Goal: Answer question/provide support

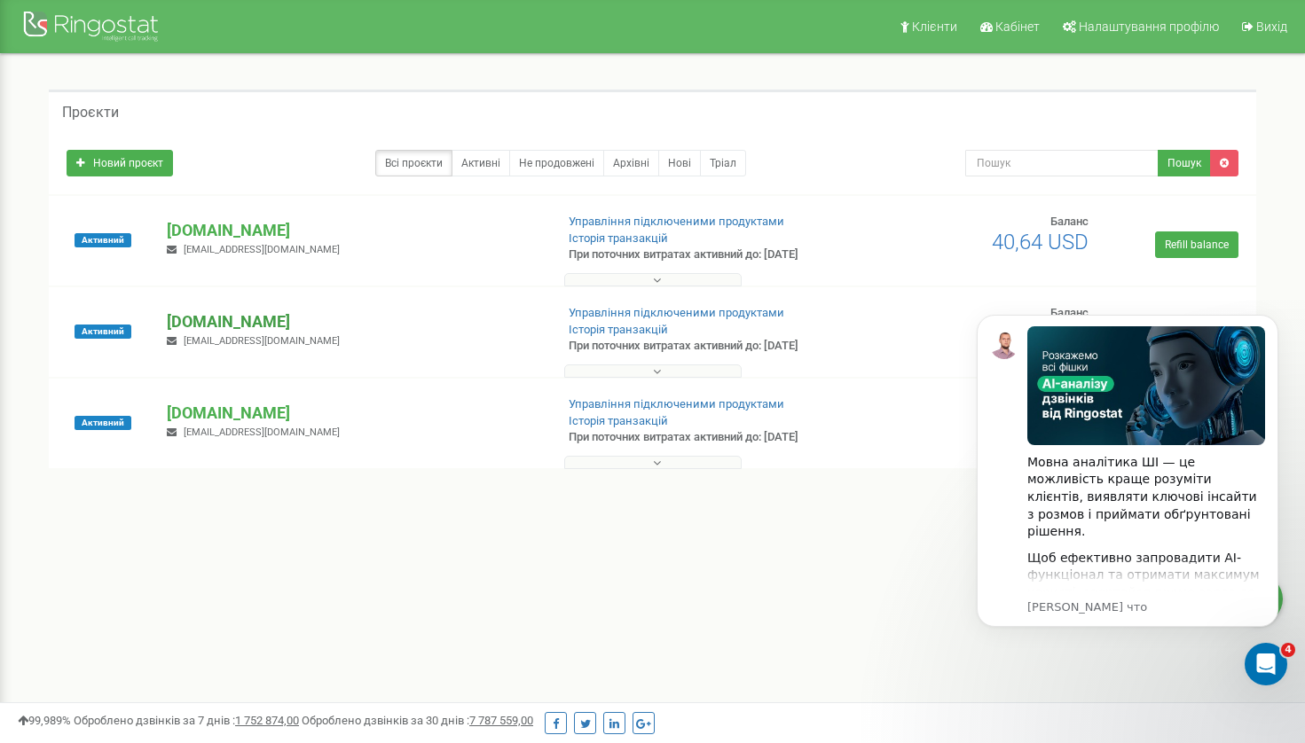
click at [201, 320] on p "[DOMAIN_NAME]" at bounding box center [353, 321] width 373 height 23
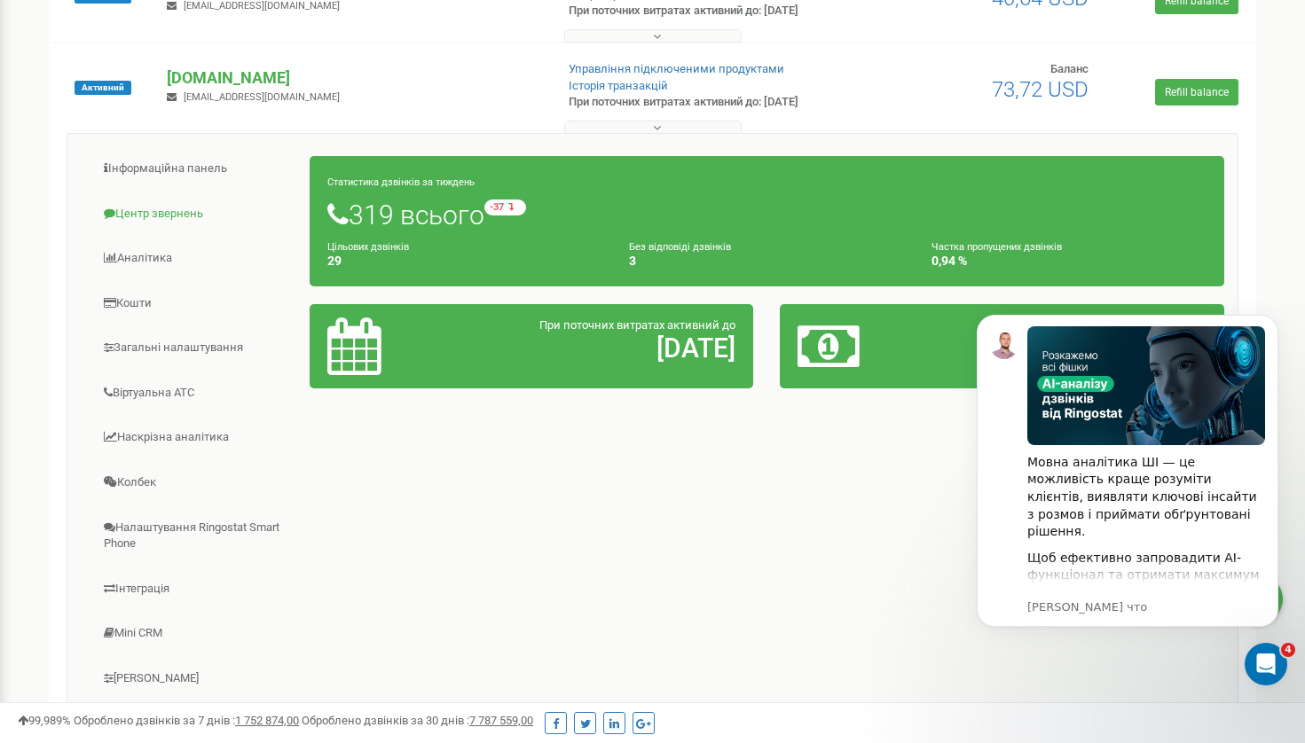
scroll to position [245, 0]
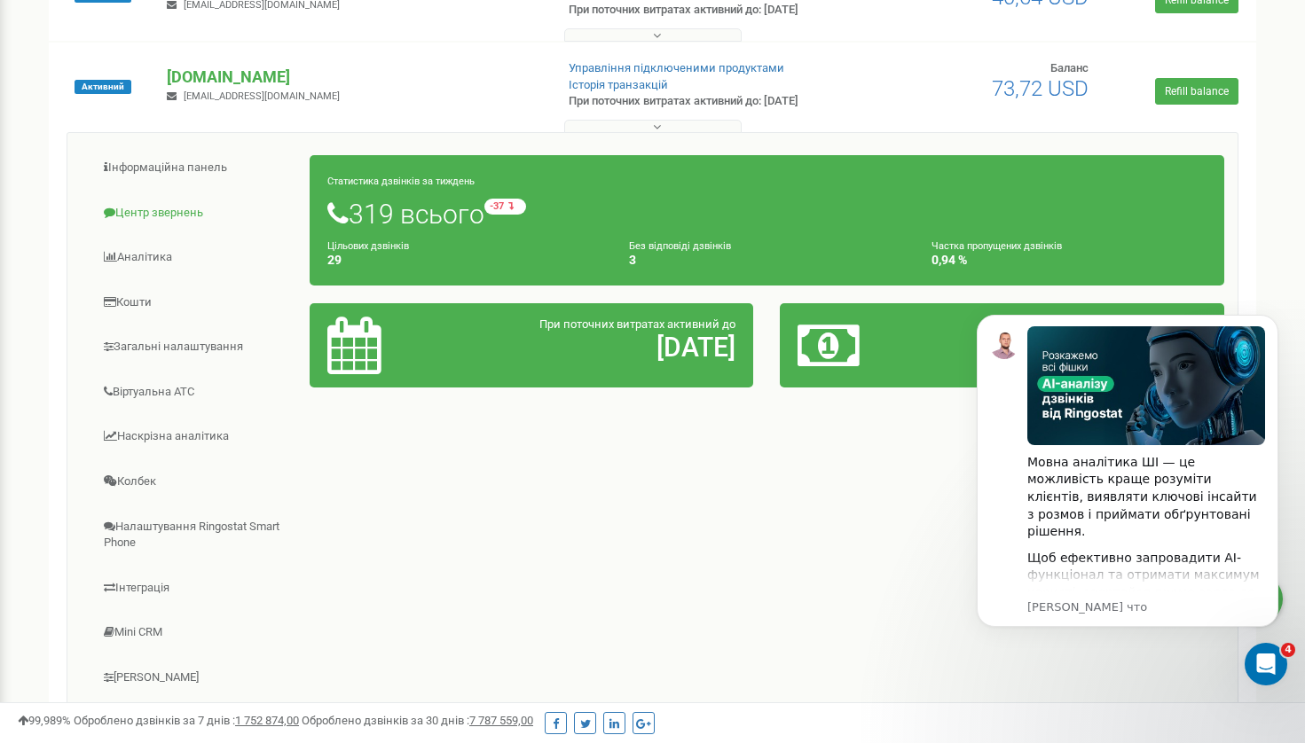
click at [168, 217] on link "Центр звернень" at bounding box center [196, 213] width 230 height 43
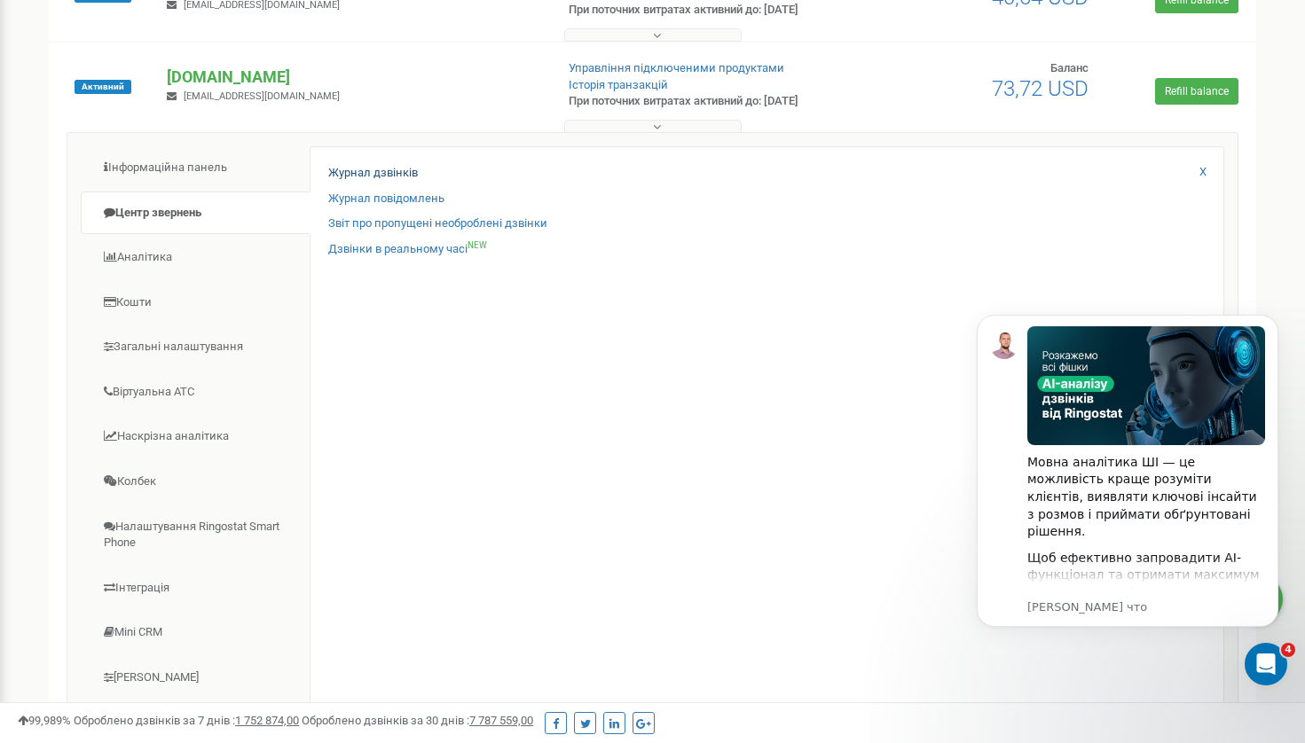
click at [390, 168] on link "Журнал дзвінків" at bounding box center [373, 173] width 90 height 17
click at [562, 248] on div "Дзвінки в реальному часі NEW" at bounding box center [766, 254] width 877 height 26
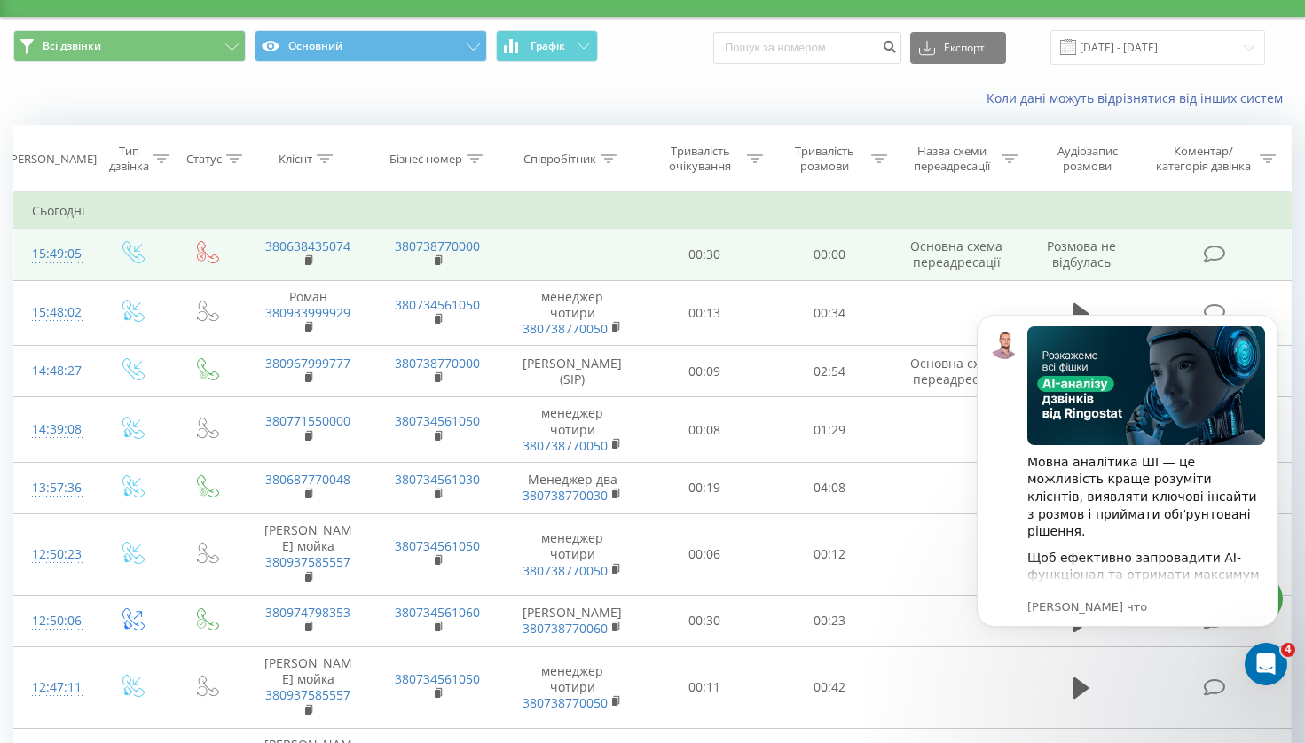
scroll to position [35, 0]
drag, startPoint x: 355, startPoint y: 244, endPoint x: 263, endPoint y: 244, distance: 91.4
click at [263, 244] on td "380638435074" at bounding box center [308, 255] width 130 height 51
copy link "380638435074"
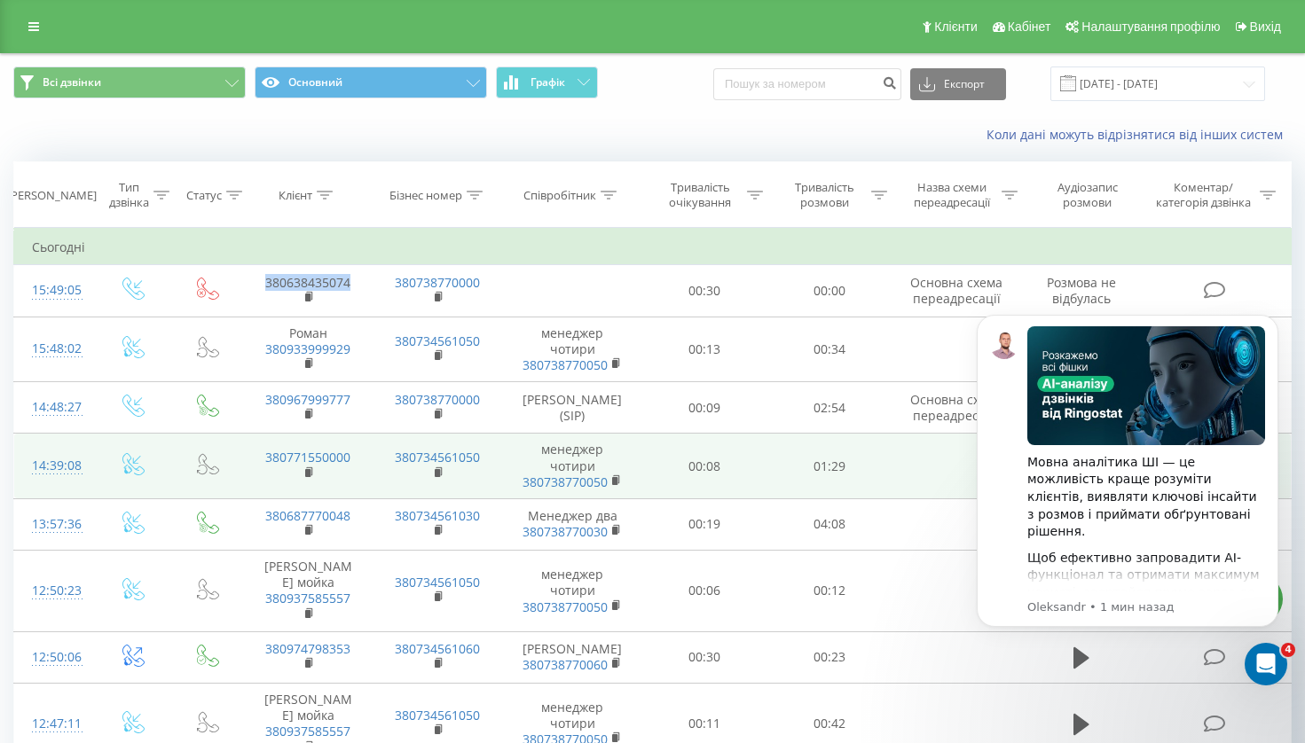
scroll to position [0, 0]
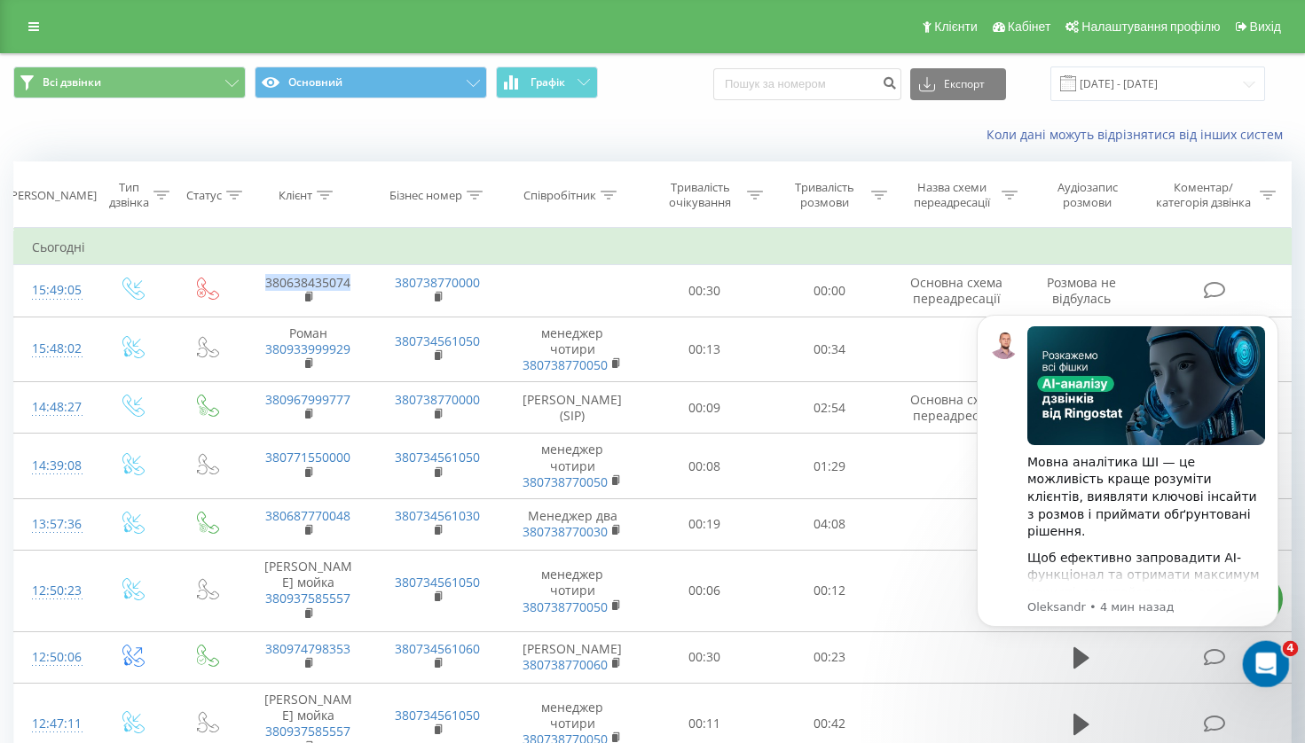
click at [1263, 675] on div "Открыть службу сообщений Intercom" at bounding box center [1263, 662] width 59 height 59
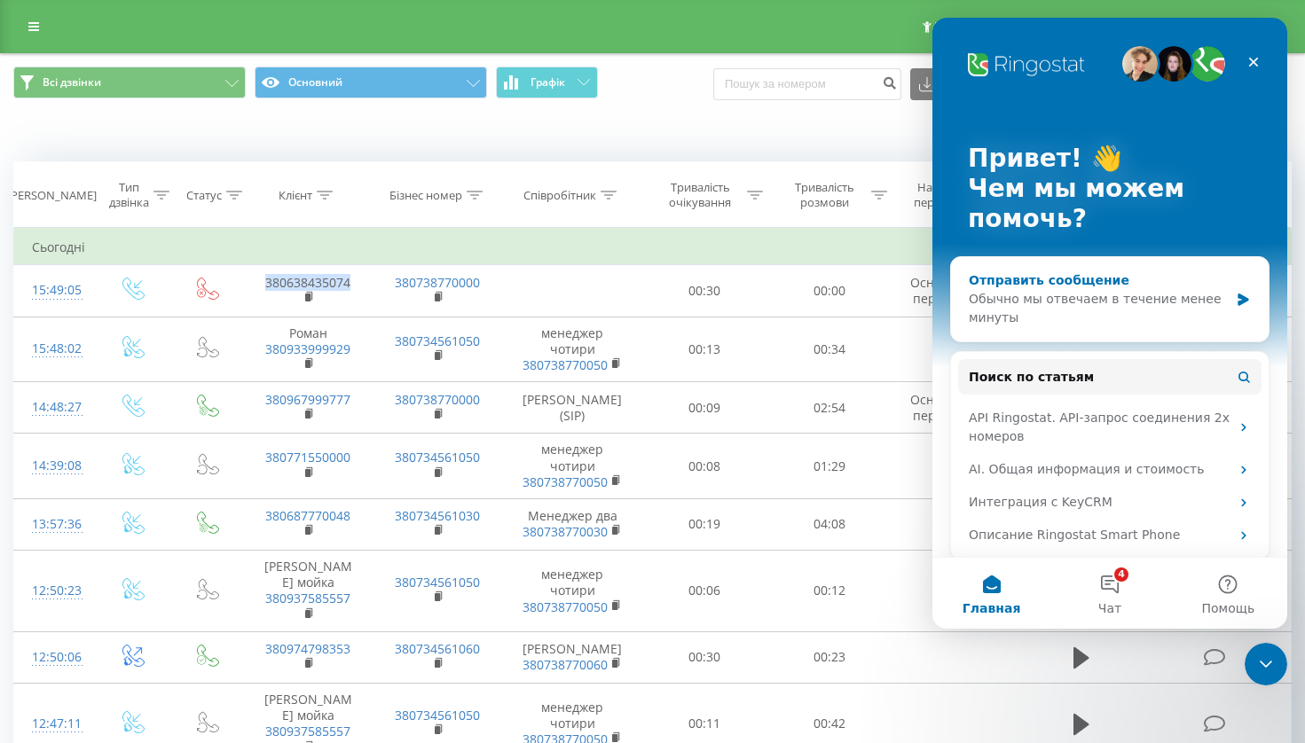
click at [1046, 303] on div "Обычно мы отвечаем в течение менее минуты" at bounding box center [1099, 308] width 260 height 37
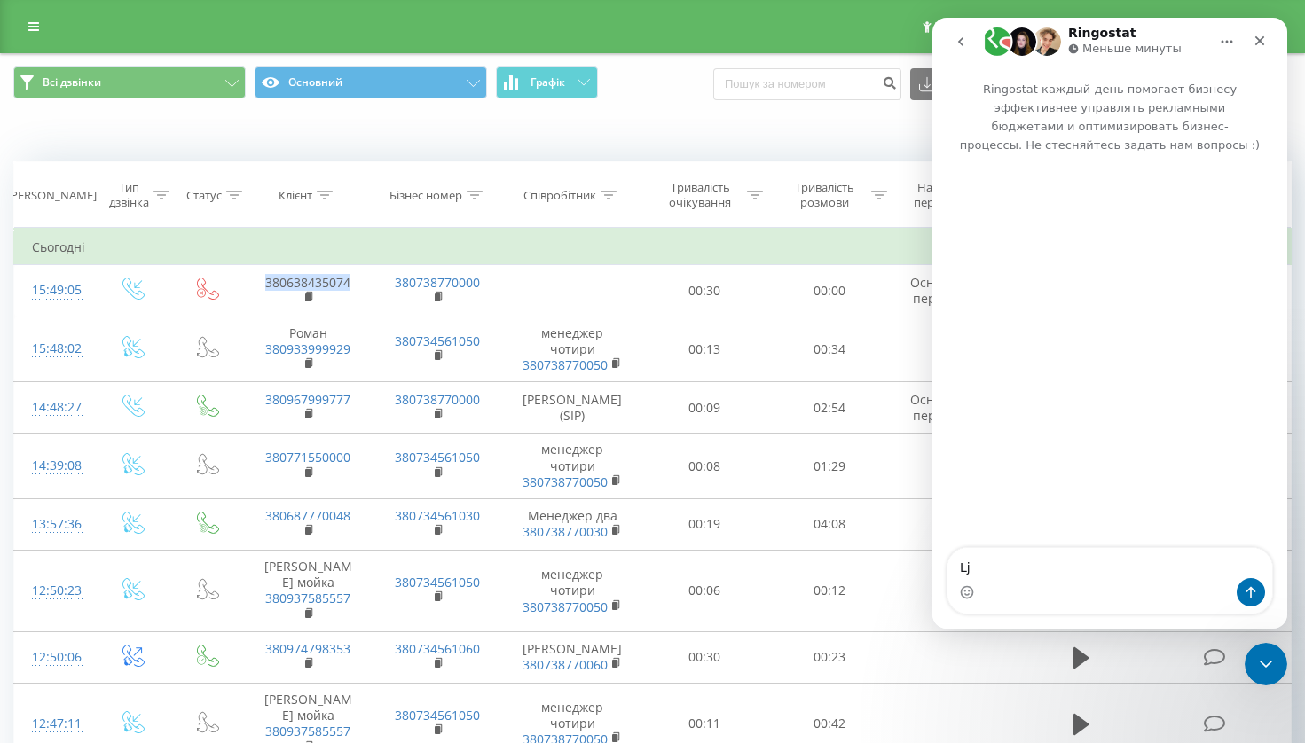
type textarea "L"
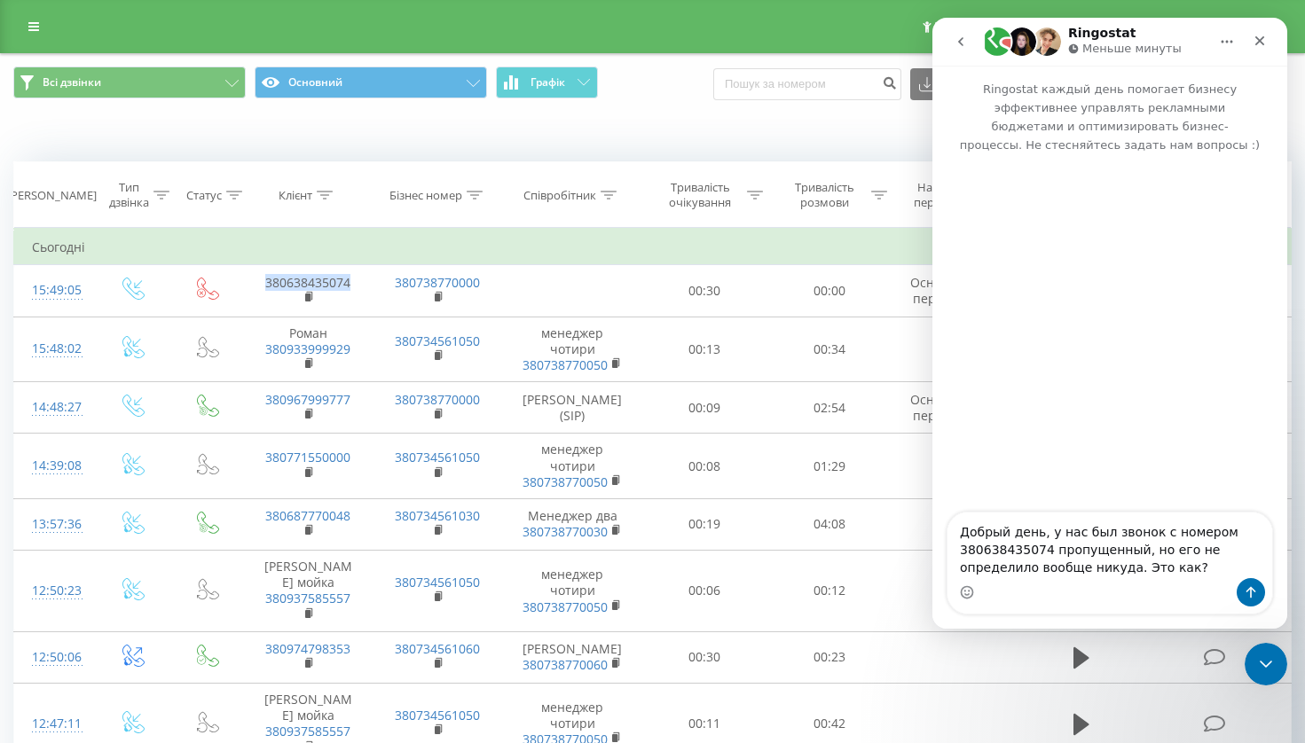
type textarea "Добрый день, у нас был звонок с номером 380638435074 пропущенный, но его не опр…"
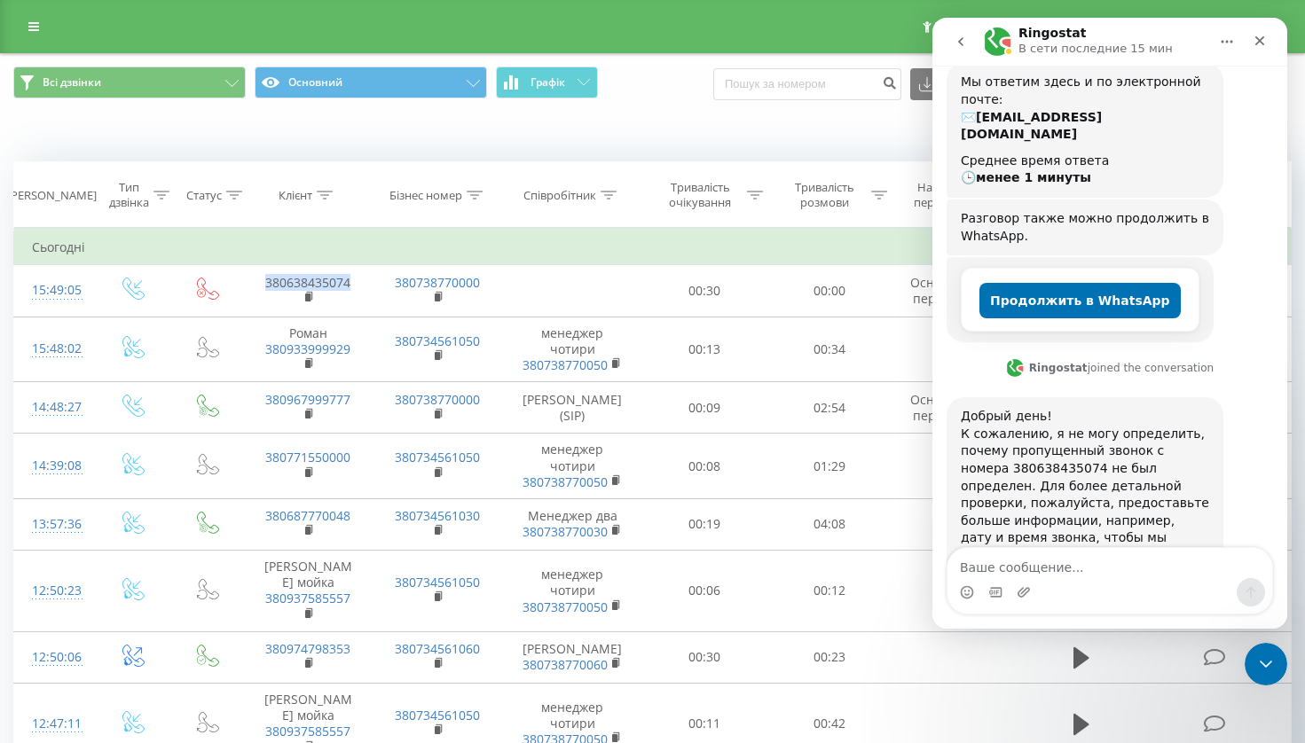
scroll to position [361, 0]
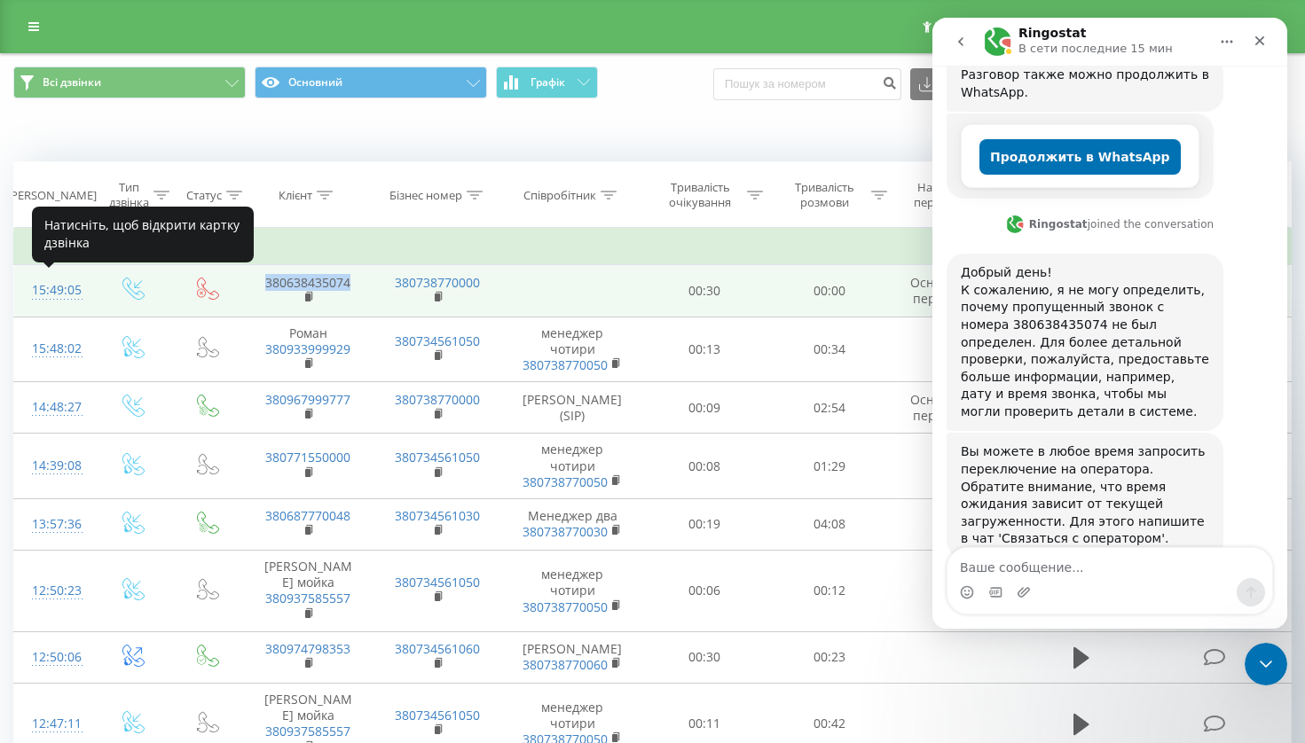
drag, startPoint x: 89, startPoint y: 287, endPoint x: 35, endPoint y: 291, distance: 53.3
click at [35, 291] on td "15:49:05" at bounding box center [54, 290] width 80 height 51
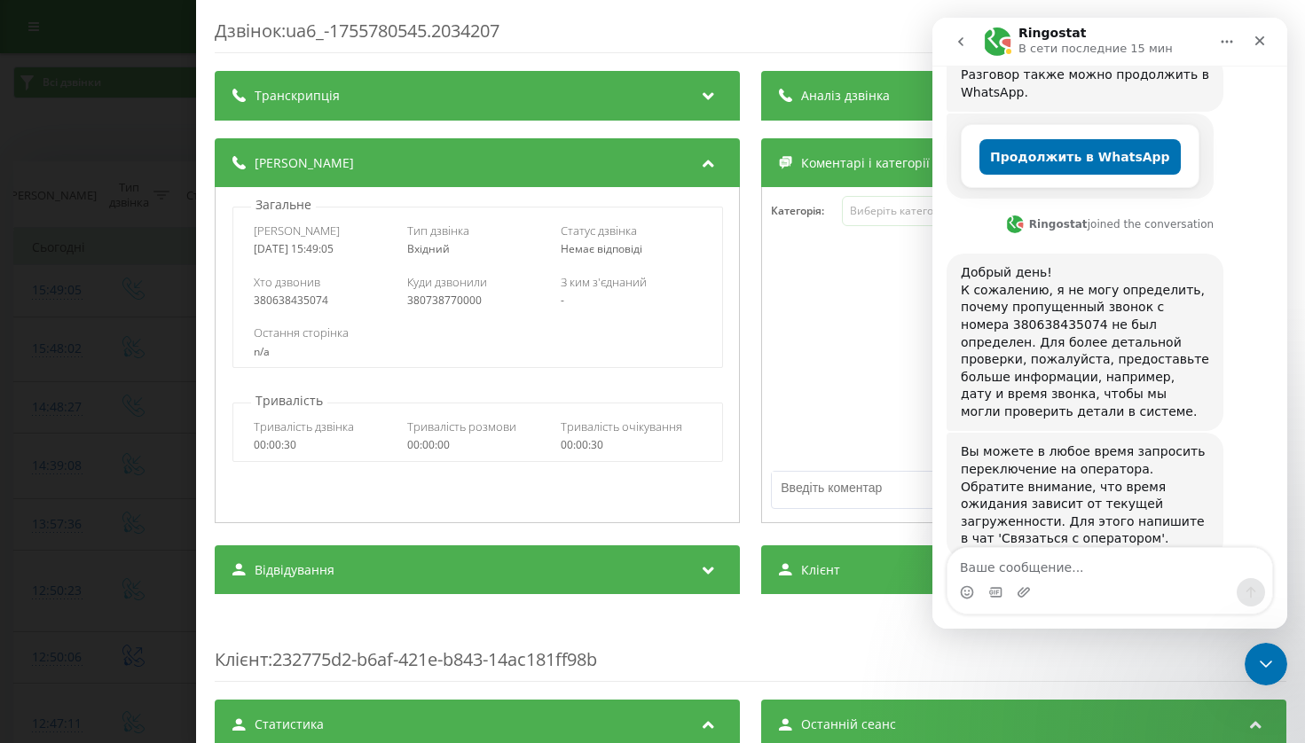
drag, startPoint x: 293, startPoint y: 32, endPoint x: 544, endPoint y: 36, distance: 251.1
click at [544, 36] on div "Дзвінок : ua6_-1755780545.2034207" at bounding box center [751, 36] width 1072 height 35
copy div "ua6_-1755780545.2034207"
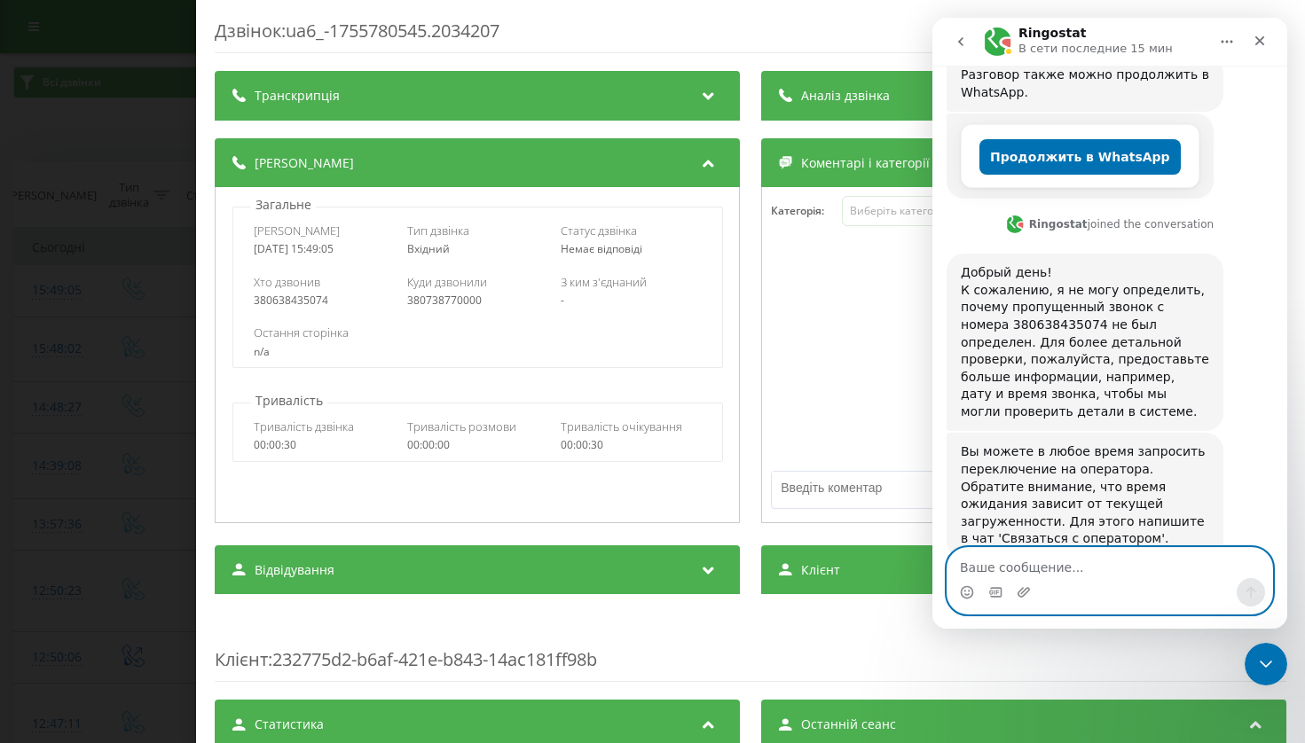
click at [1049, 562] on textarea "Ваше сообщение..." at bounding box center [1109, 563] width 325 height 30
paste textarea "ua6_-1755780545.2034207"
type textarea "ua6_-1755780545.2034207"
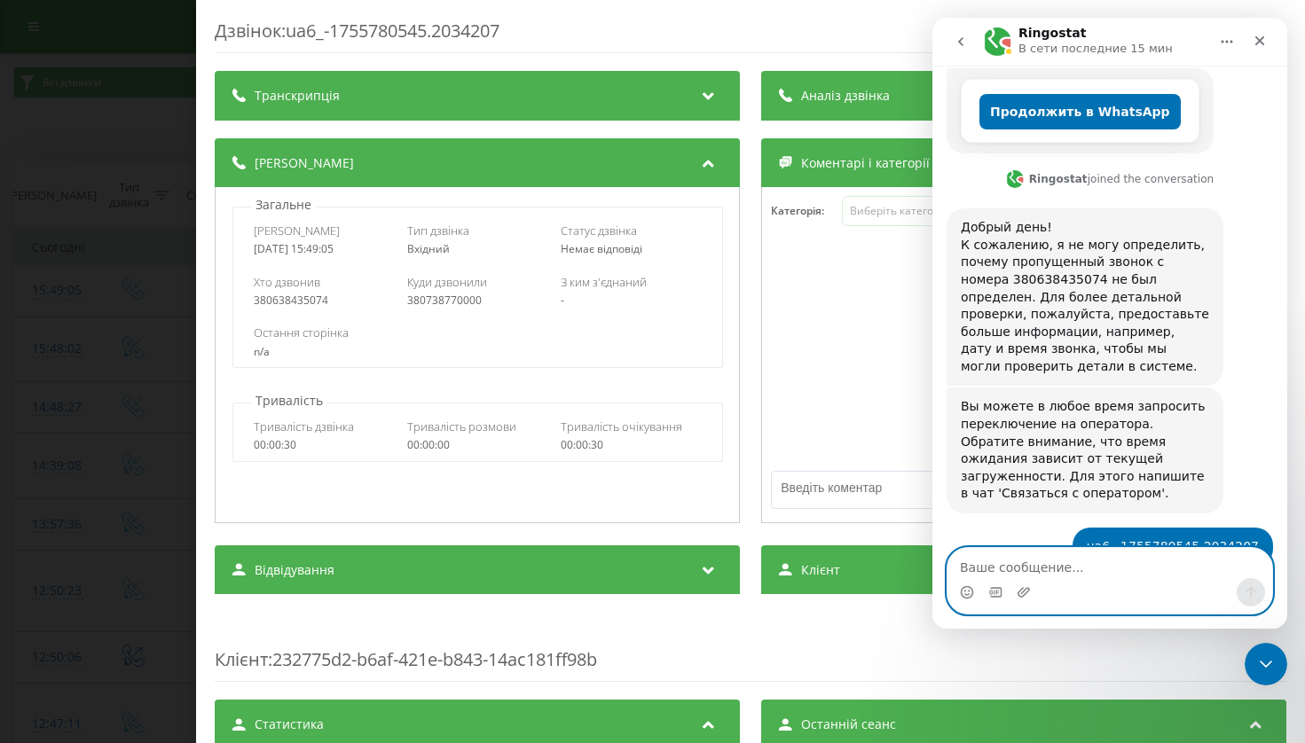
scroll to position [466, 0]
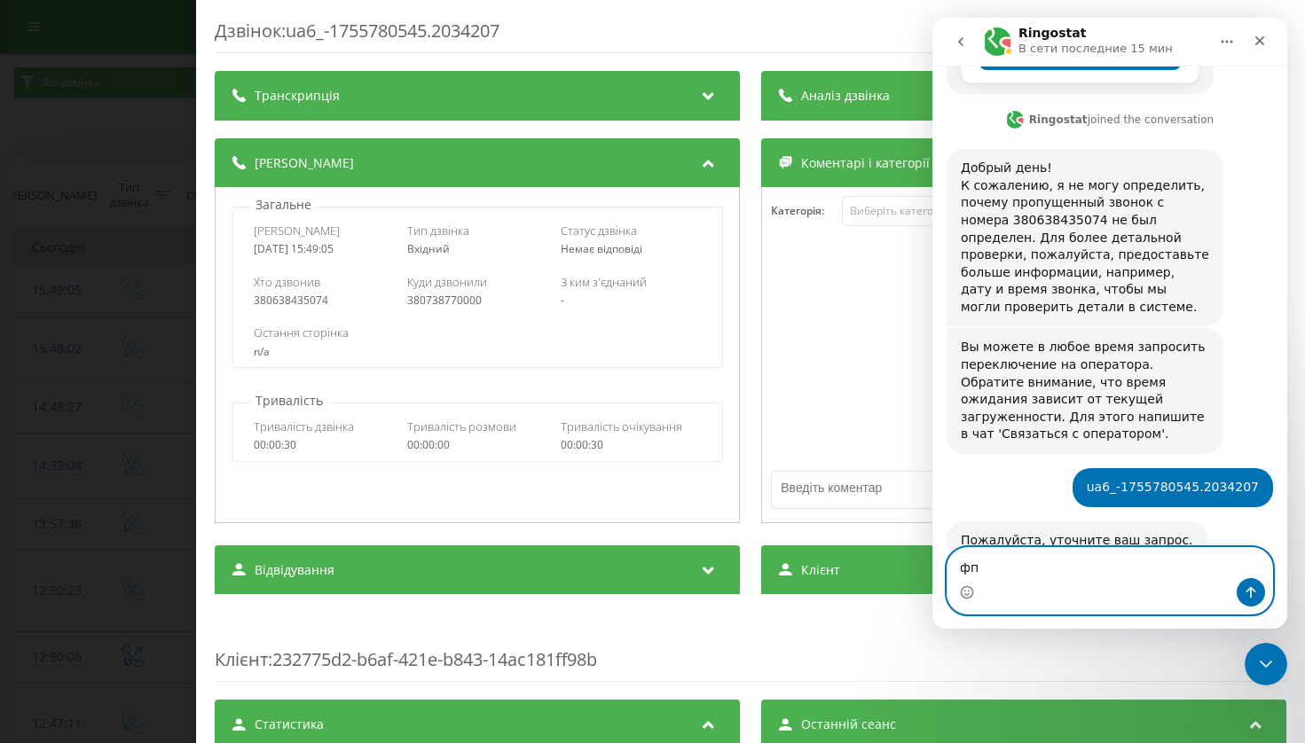
type textarea "ф"
type textarea "Переключите на оператора пожалуйста"
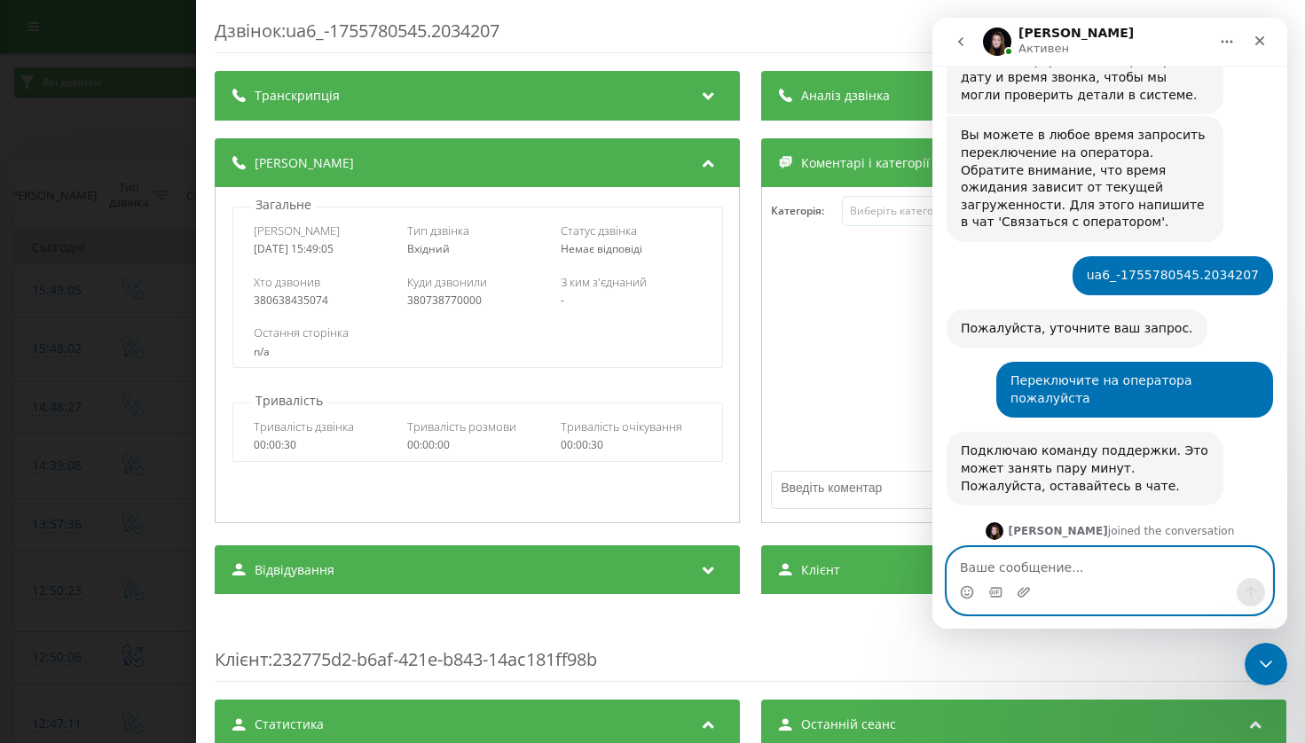
scroll to position [754, 0]
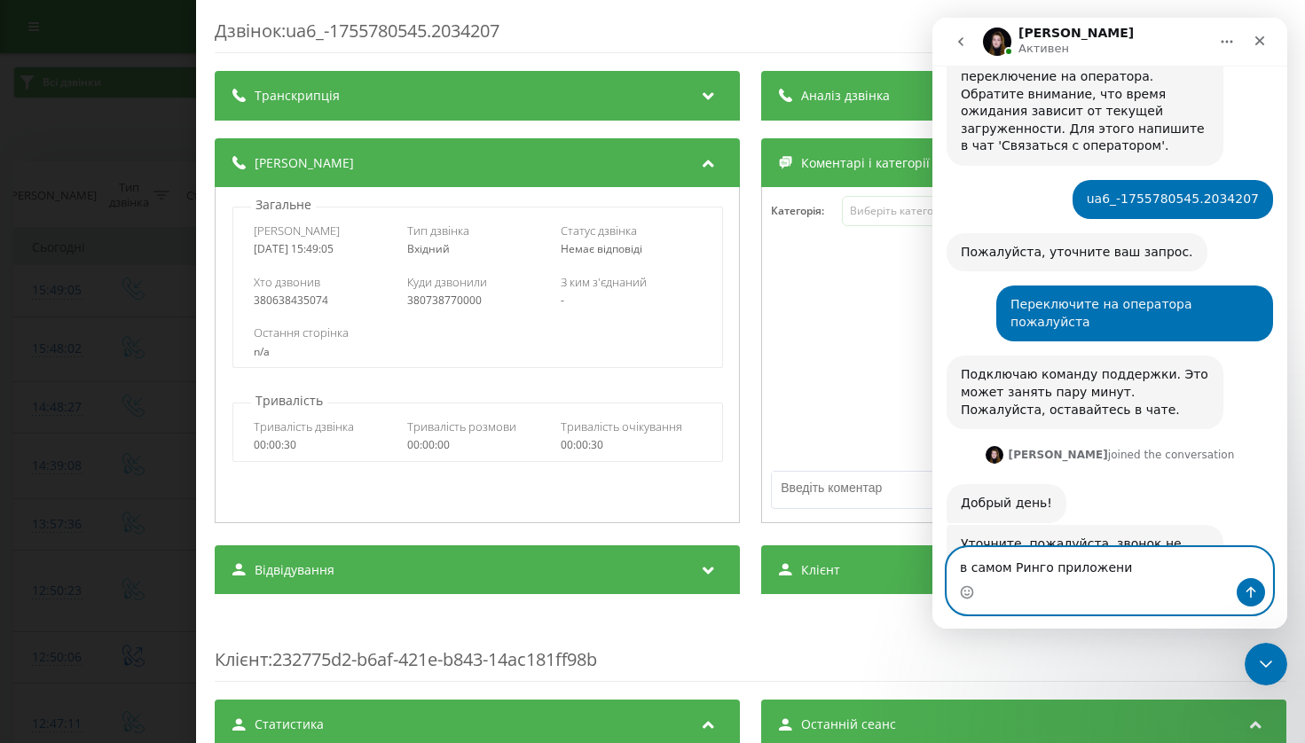
type textarea "в самом Ринго приложении"
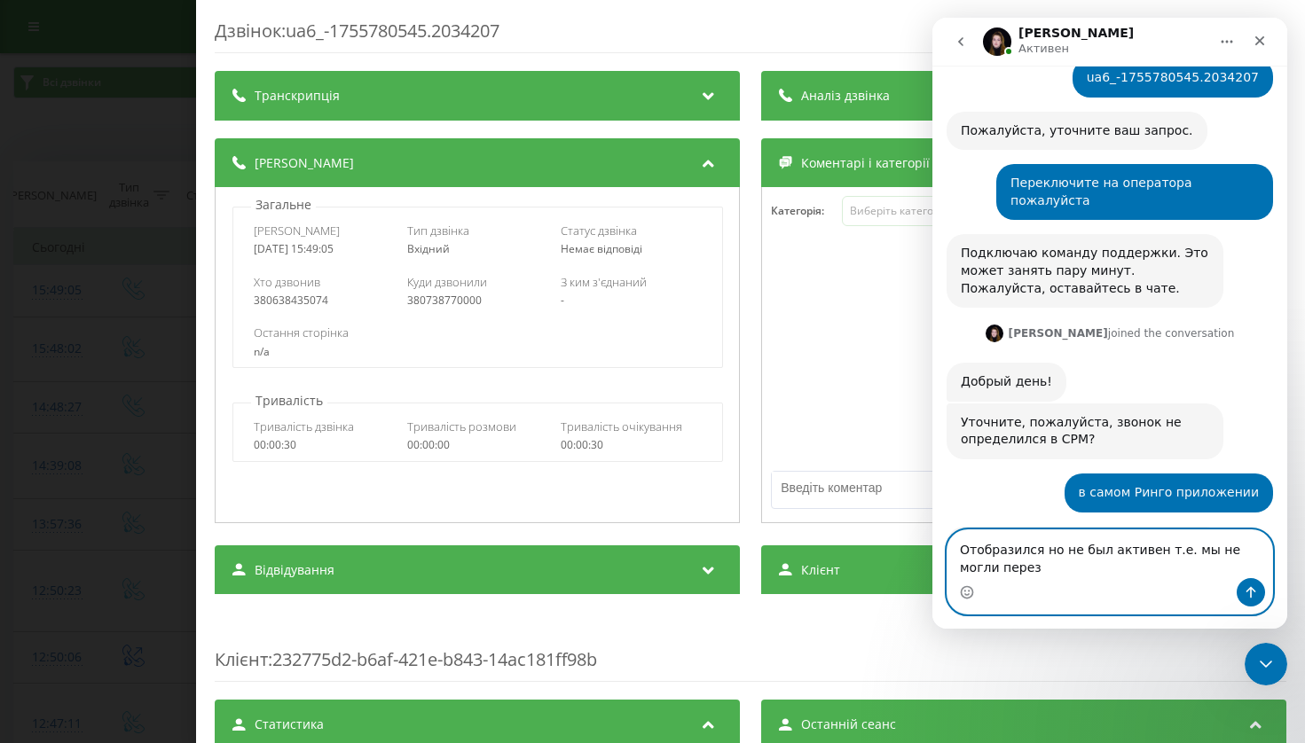
scroll to position [893, 0]
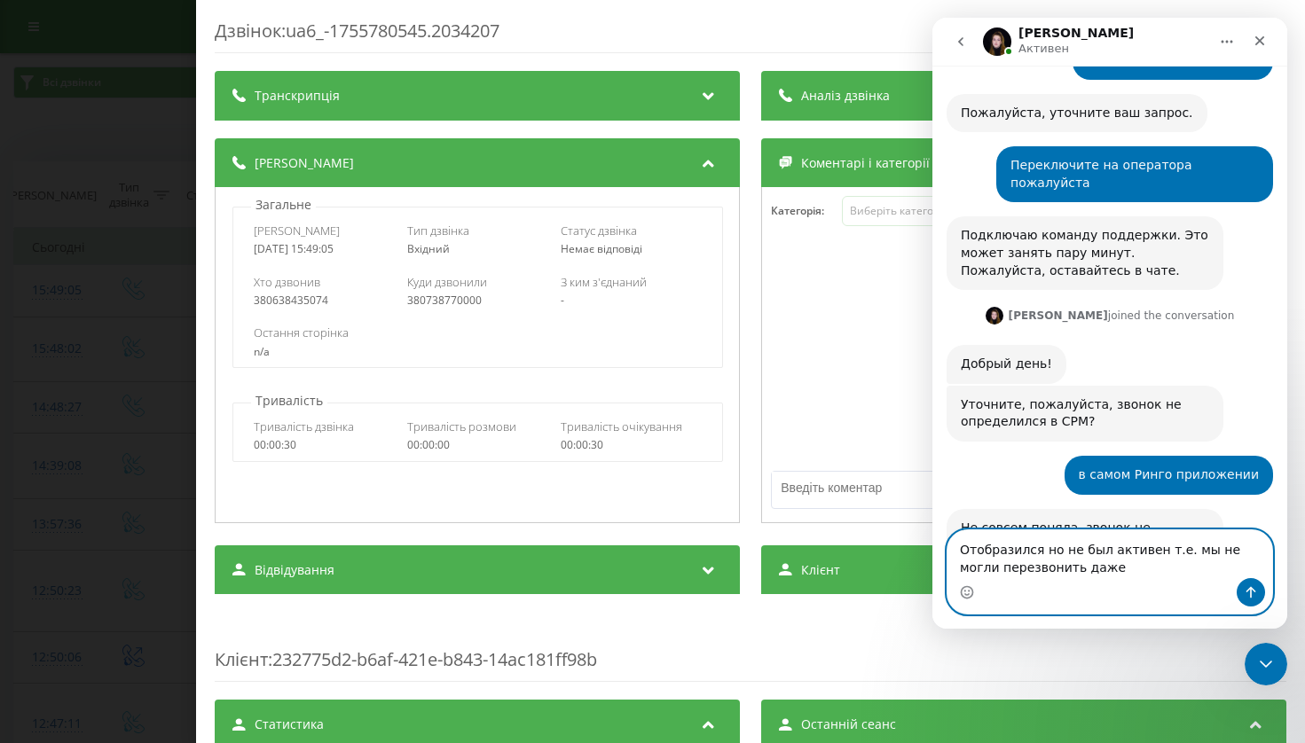
type textarea "Отобразился но не был активен т.е. мы не могли перезвонить даже"
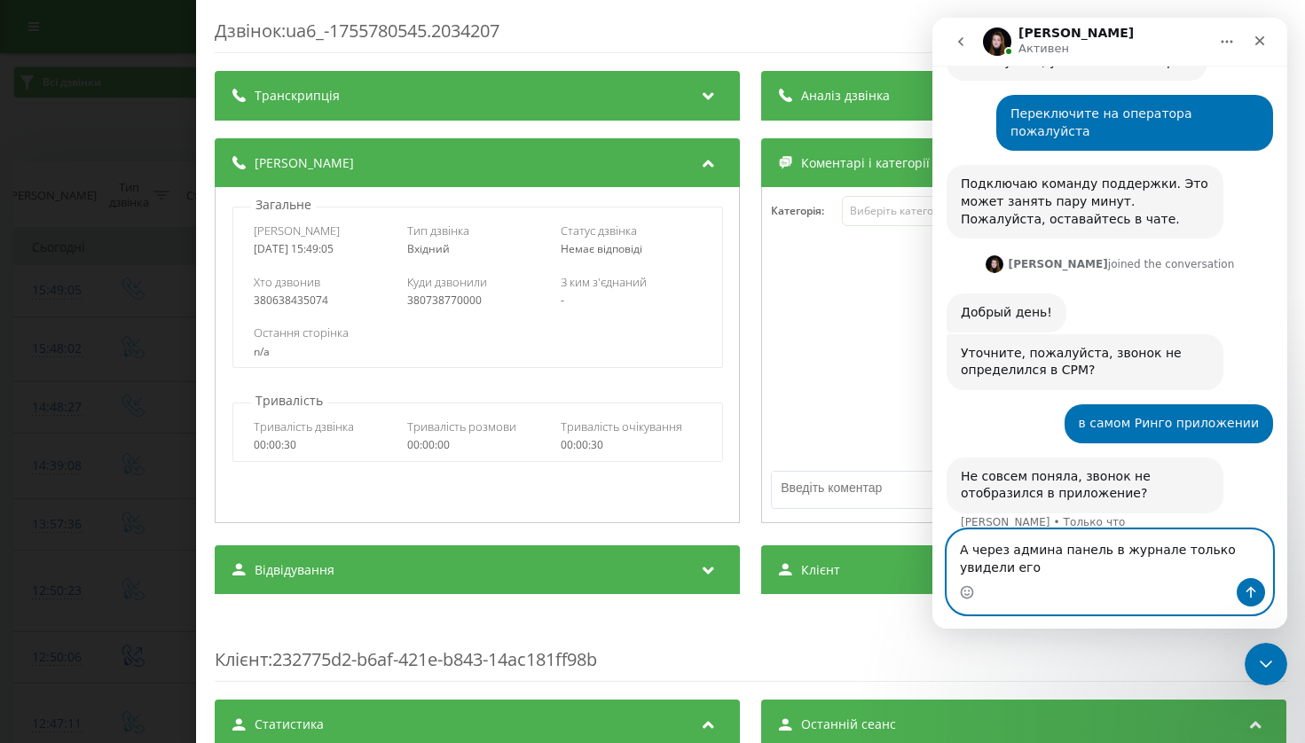
scroll to position [963, 0]
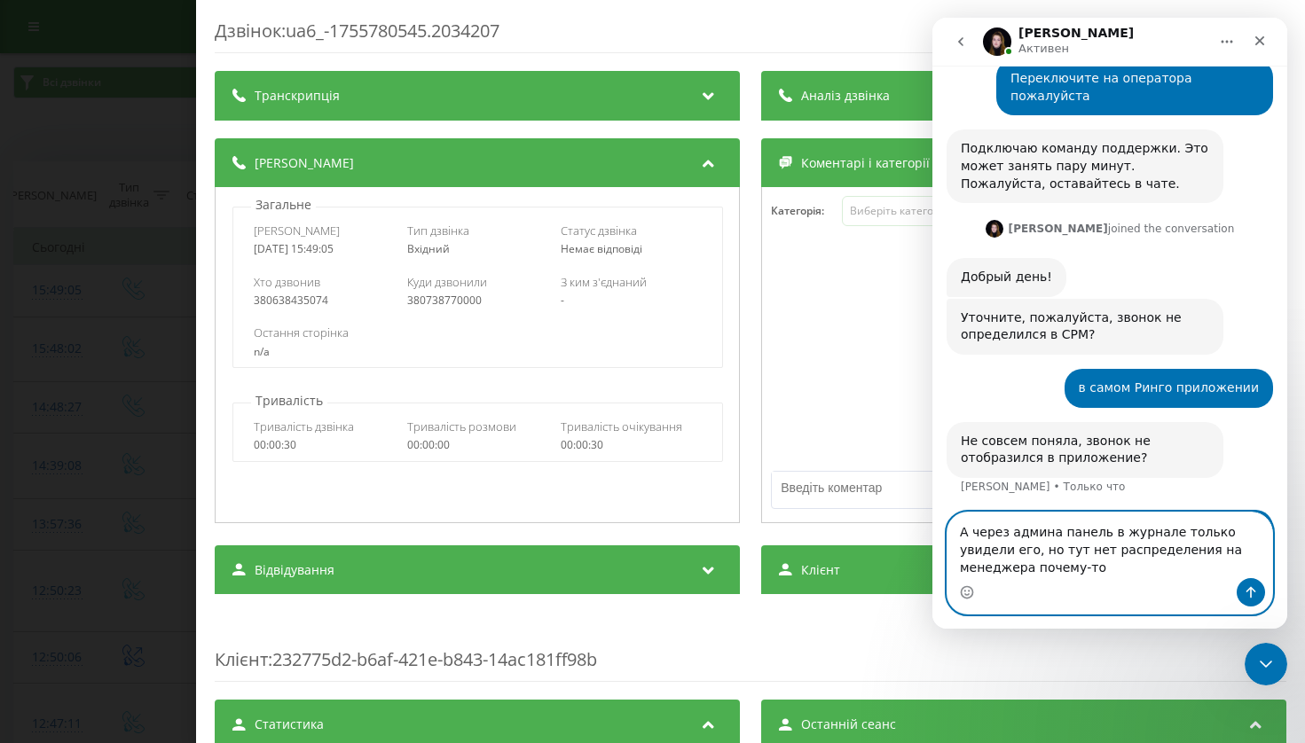
type textarea "А через админа панель в журнале только увидели его, но тут нет распределения на…"
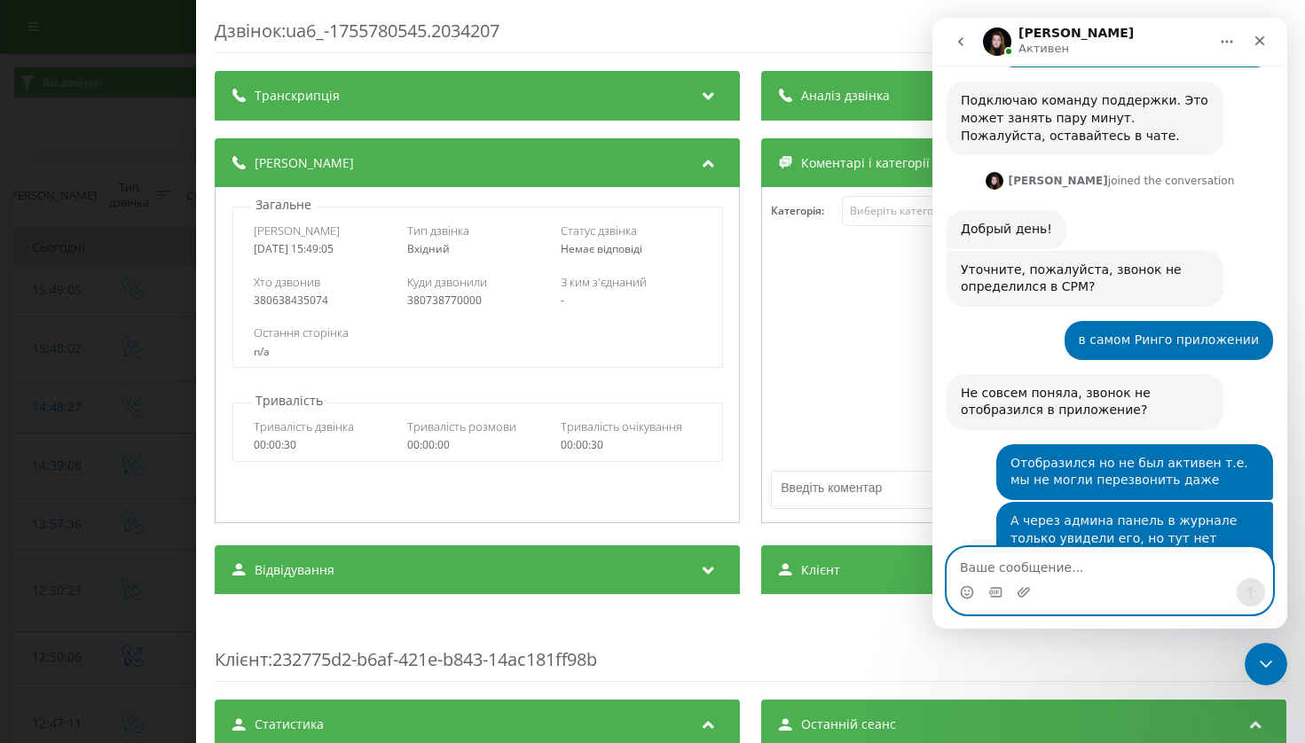
scroll to position [1088, 0]
